Goal: Use online tool/utility: Utilize a website feature to perform a specific function

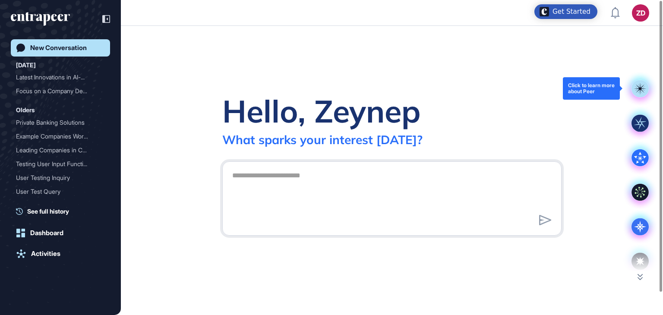
click at [642, 82] on rect at bounding box center [640, 88] width 17 height 17
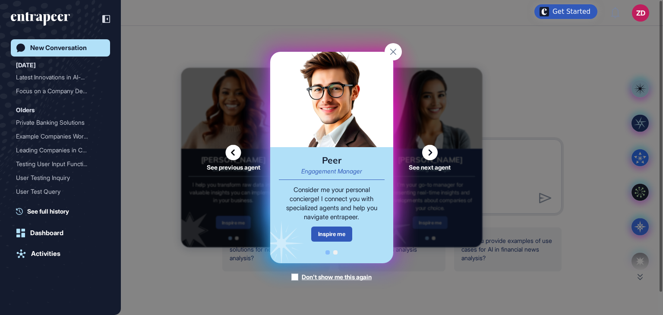
click at [432, 156] on icon at bounding box center [430, 153] width 16 height 16
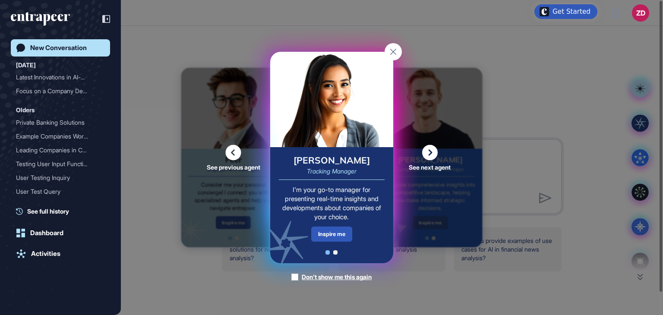
click at [432, 156] on icon at bounding box center [430, 153] width 16 height 16
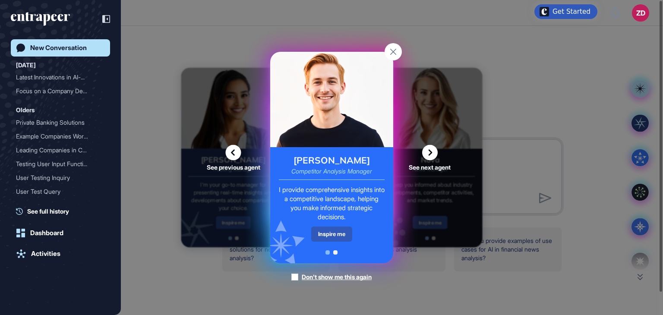
click at [432, 156] on icon at bounding box center [430, 153] width 16 height 16
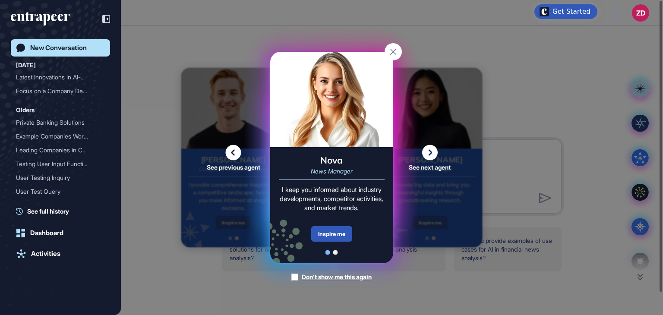
click at [432, 156] on icon at bounding box center [430, 153] width 16 height 16
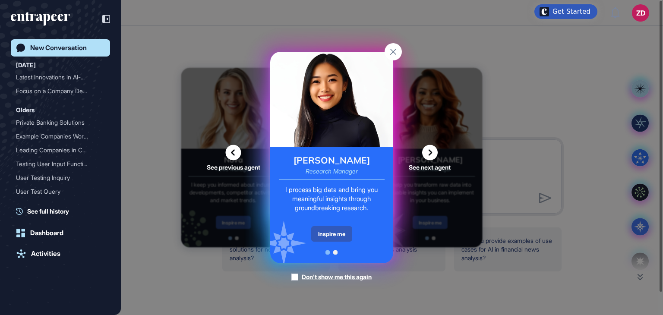
click at [432, 156] on icon at bounding box center [430, 153] width 16 height 16
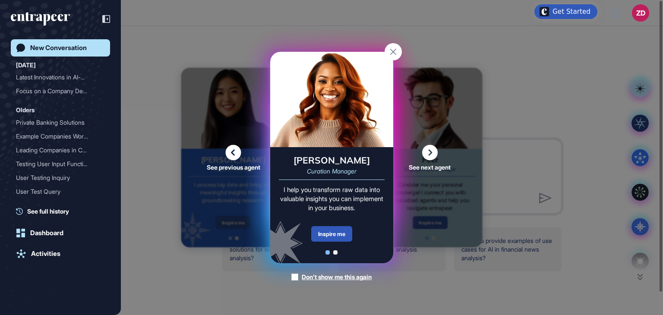
click at [432, 156] on icon at bounding box center [430, 153] width 16 height 16
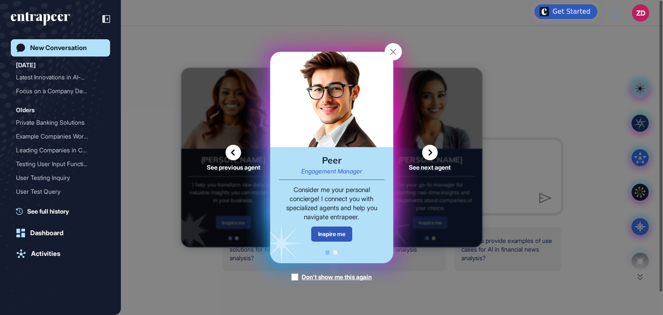
click at [532, 95] on div "See previous agent See next agent Peer Engagement Manager Consider me your pers…" at bounding box center [331, 157] width 663 height 315
click at [498, 143] on div "See previous agent See next agent Peer Engagement Manager Consider me your pers…" at bounding box center [331, 157] width 663 height 315
click at [400, 51] on rect at bounding box center [393, 51] width 17 height 17
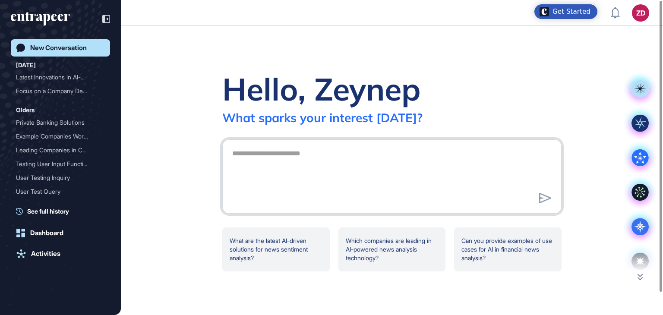
click at [342, 174] on textarea at bounding box center [392, 175] width 330 height 60
type textarea "**********"
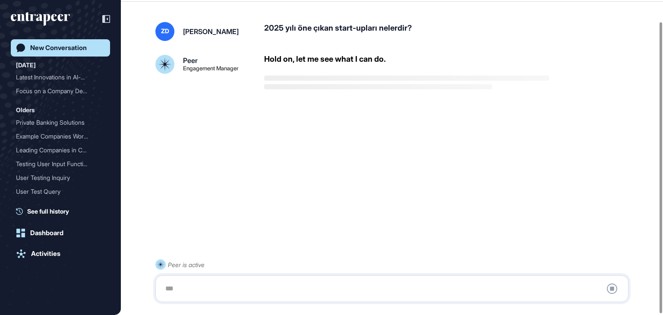
scroll to position [24, 0]
